Goal: Information Seeking & Learning: Learn about a topic

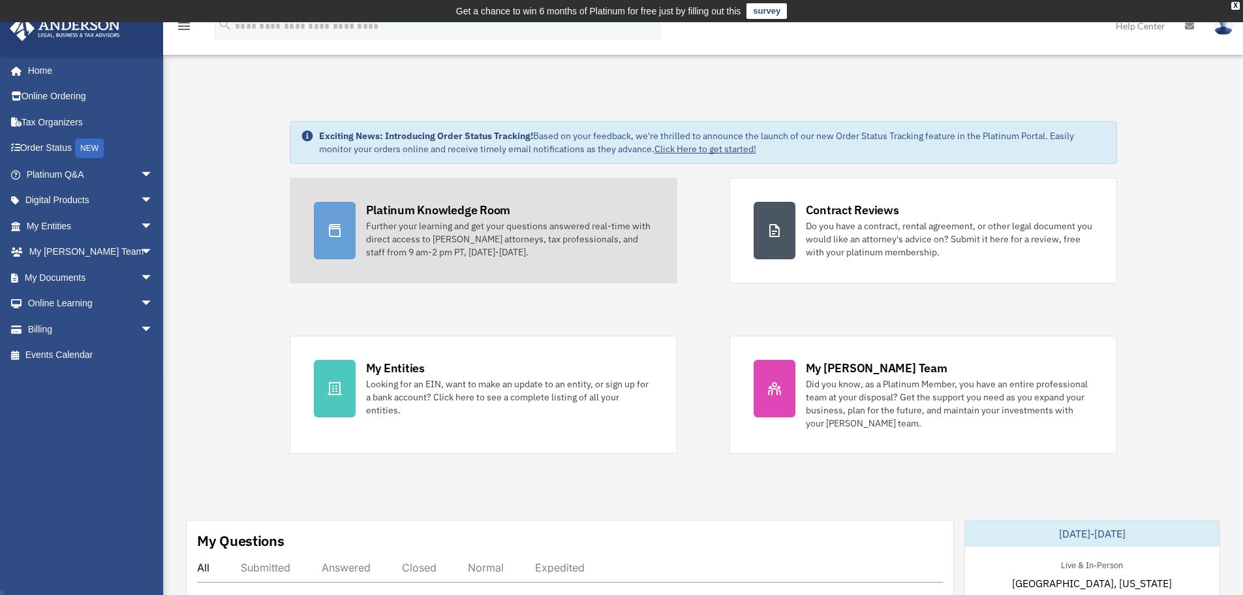
click at [538, 226] on div "Further your learning and get your questions answered real-time with direct acc…" at bounding box center [509, 238] width 287 height 39
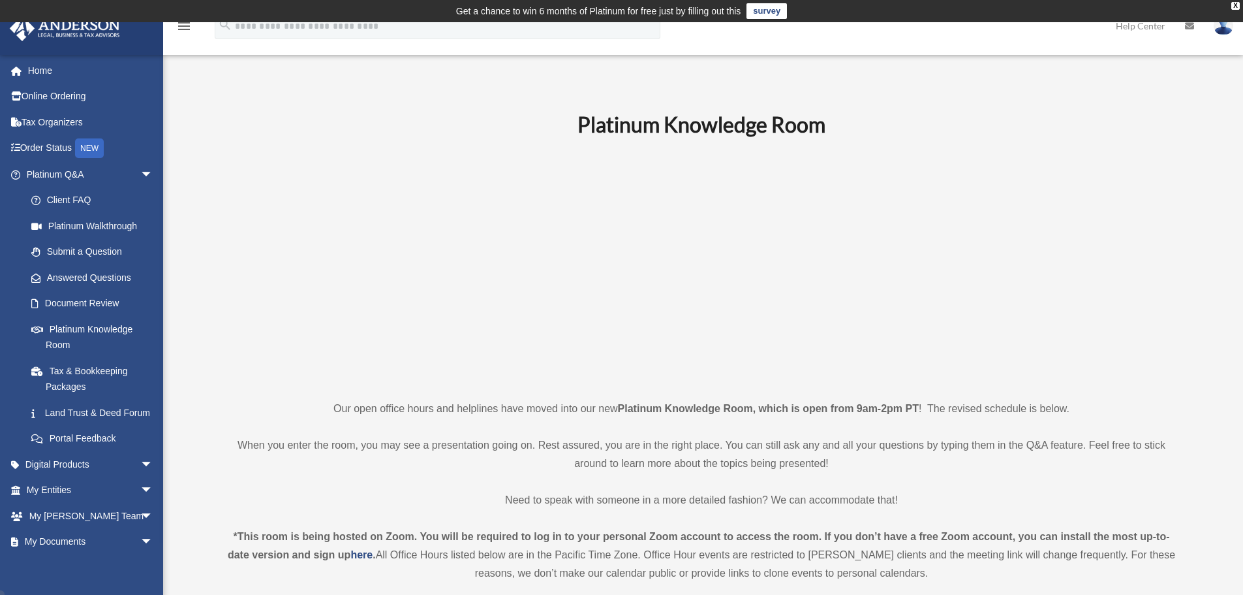
click at [304, 267] on p at bounding box center [702, 268] width 956 height 226
